Goal: Transaction & Acquisition: Obtain resource

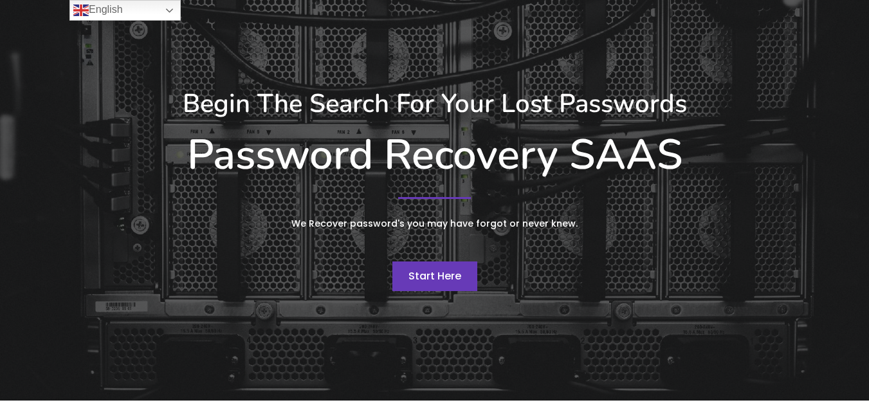
scroll to position [154, 0]
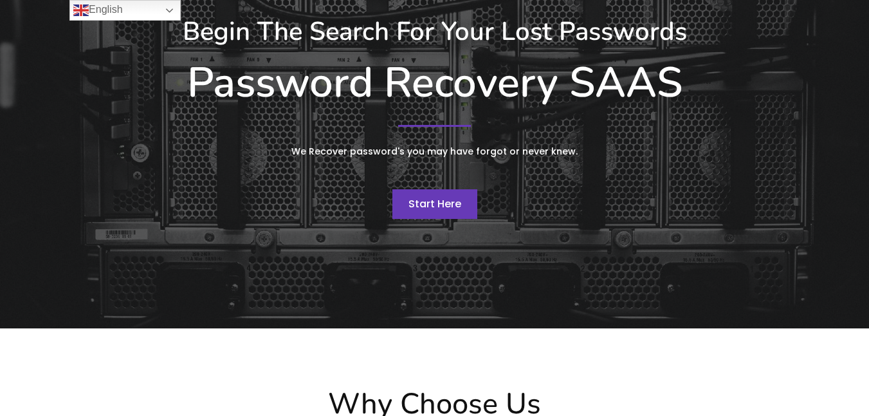
click at [441, 198] on span "Start Here" at bounding box center [435, 203] width 53 height 15
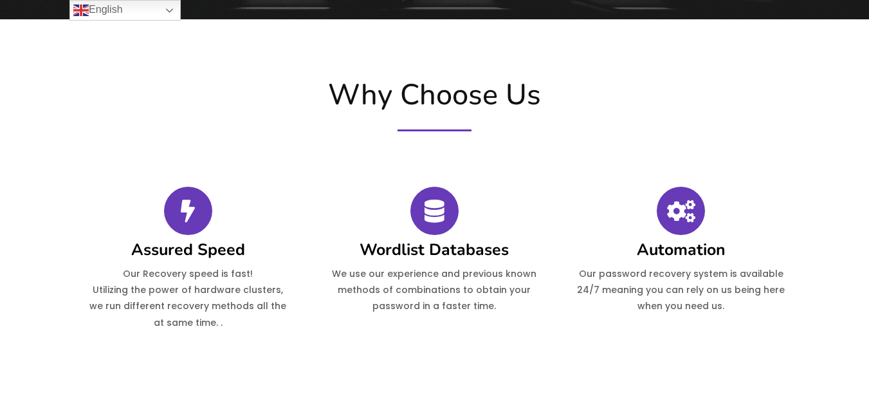
scroll to position [541, 0]
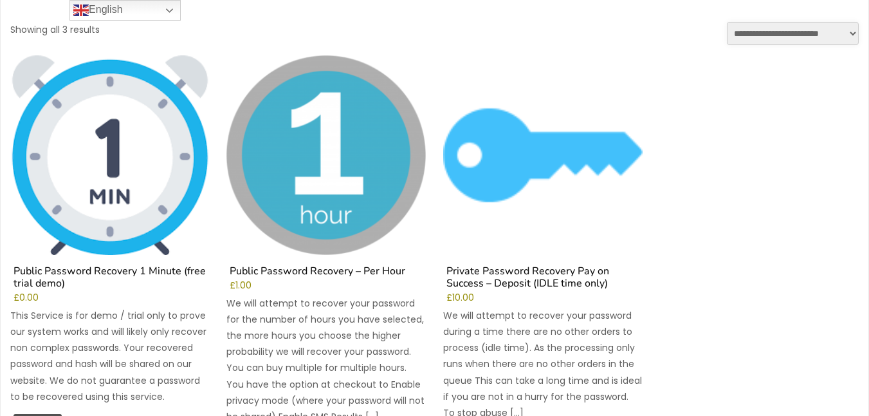
scroll to position [232, 0]
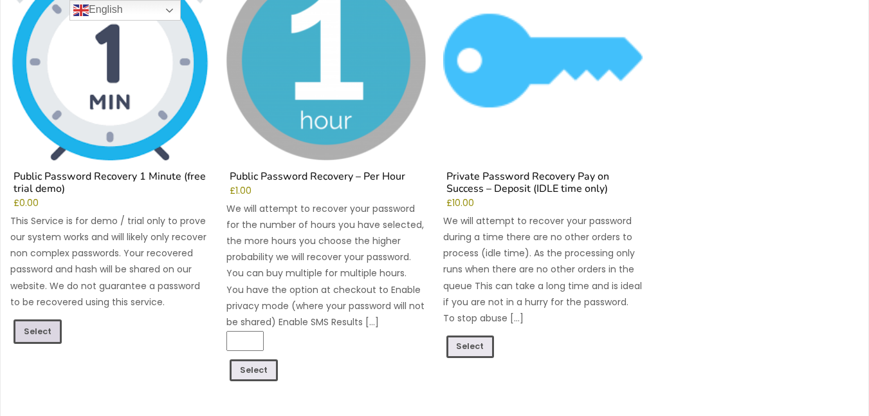
click at [35, 326] on link "Select" at bounding box center [38, 331] width 48 height 24
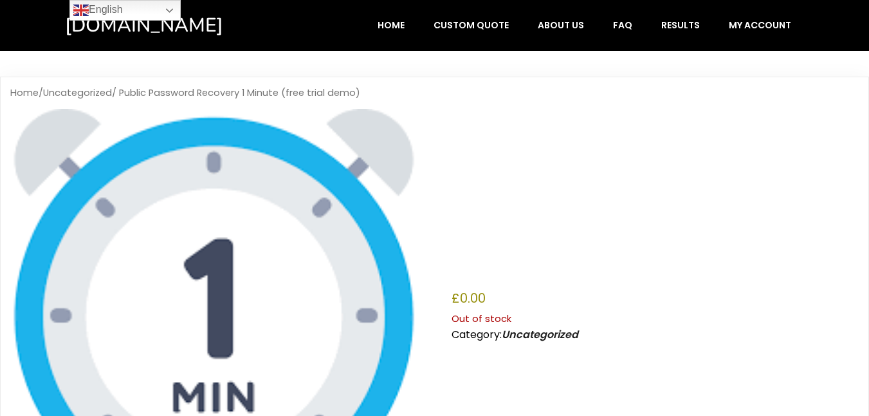
click at [458, 138] on h1 "Public Password Recovery 1 Minute (free trial demo)" at bounding box center [655, 204] width 407 height 151
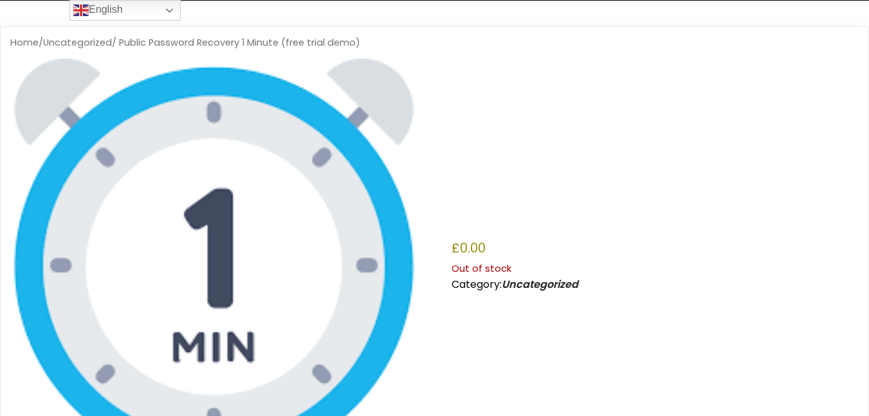
scroll to position [77, 0]
